Goal: Go to known website

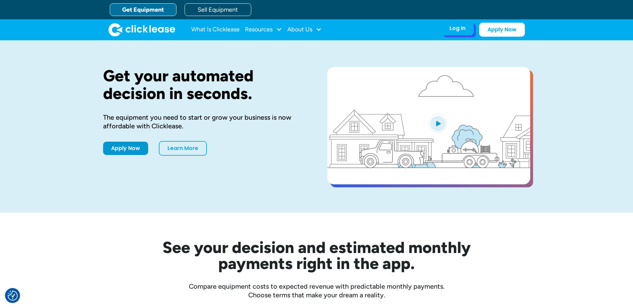
click at [454, 29] on div "Log In" at bounding box center [457, 28] width 16 height 7
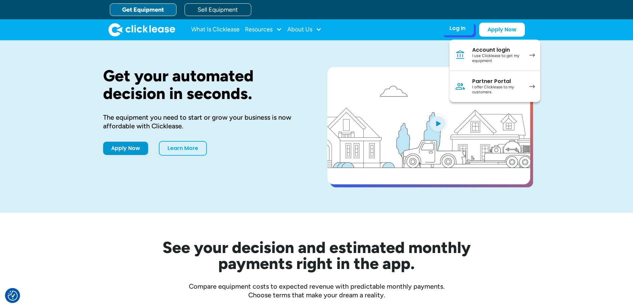
click at [462, 50] on img at bounding box center [460, 55] width 11 height 11
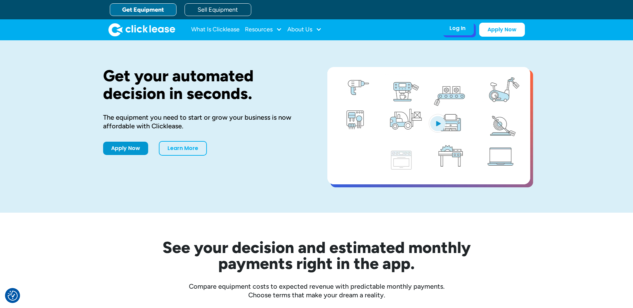
click at [463, 28] on div "Log In" at bounding box center [457, 28] width 16 height 7
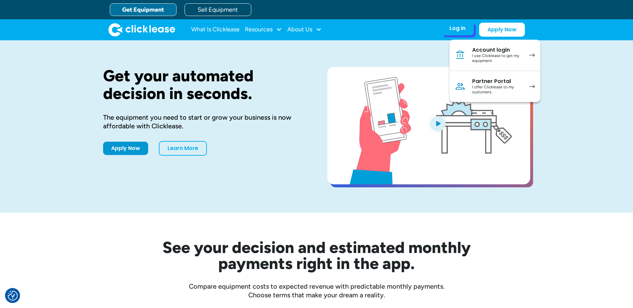
click at [479, 84] on div "Partner Portal" at bounding box center [497, 81] width 50 height 7
